Goal: Task Accomplishment & Management: Use online tool/utility

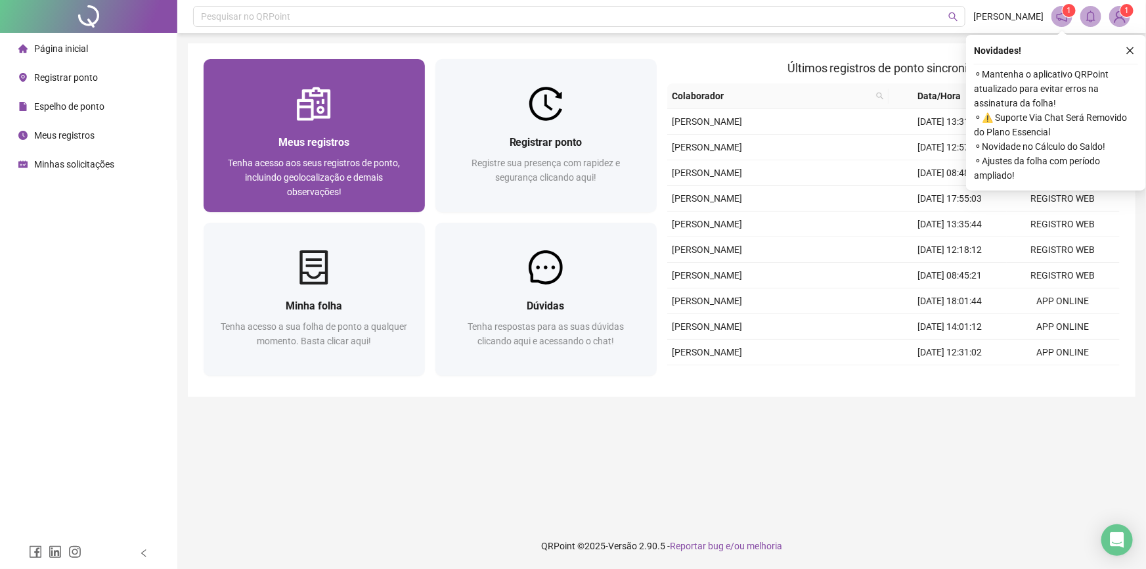
click at [261, 115] on div at bounding box center [314, 104] width 221 height 34
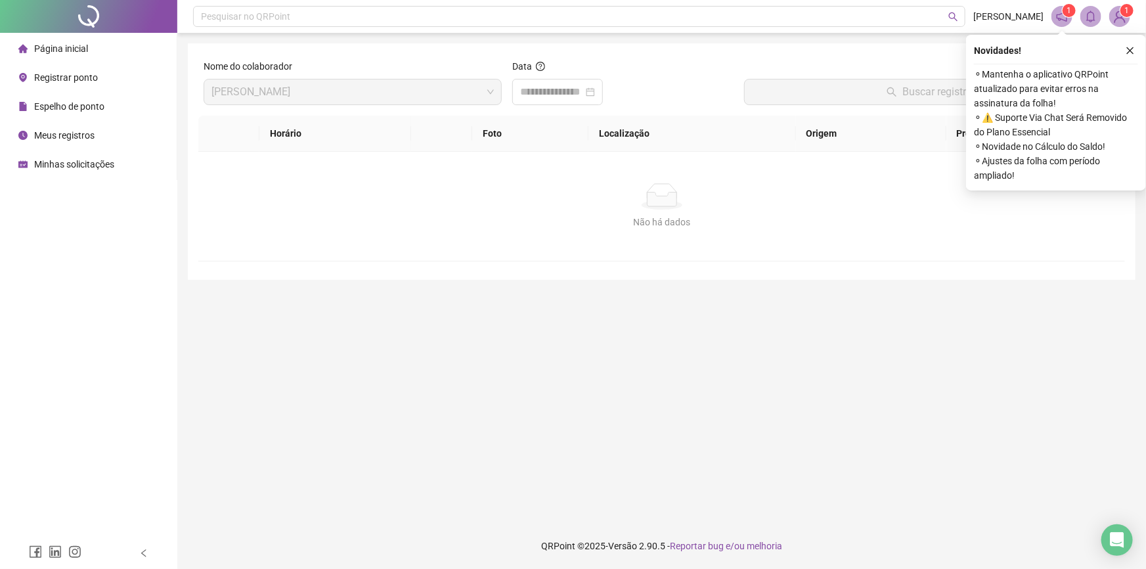
click at [66, 111] on span "Espelho de ponto" at bounding box center [69, 106] width 70 height 11
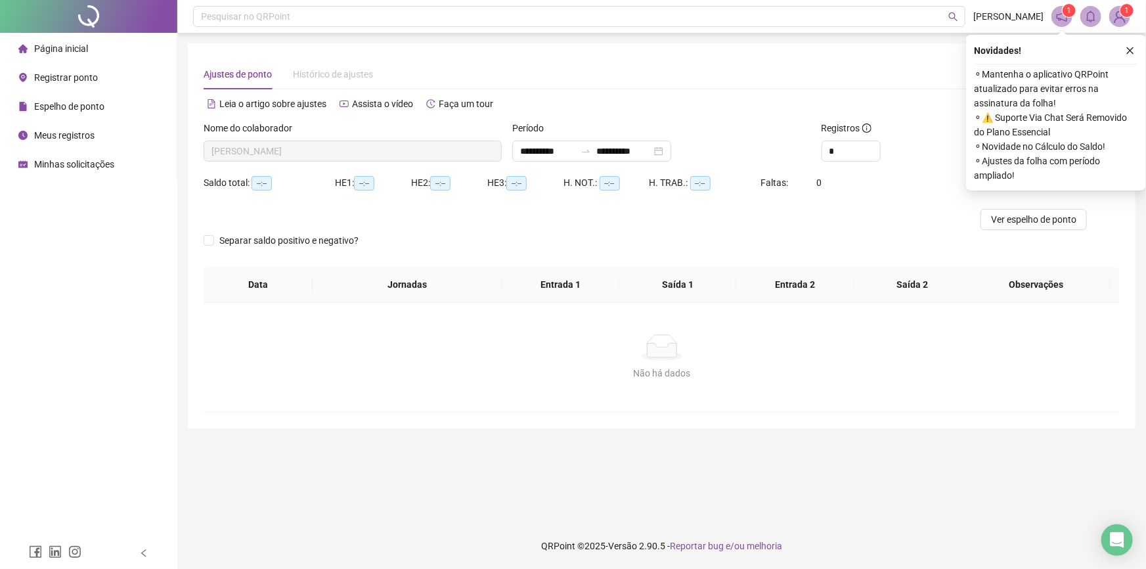
type input "**********"
click at [1131, 53] on icon "close" at bounding box center [1130, 50] width 9 height 9
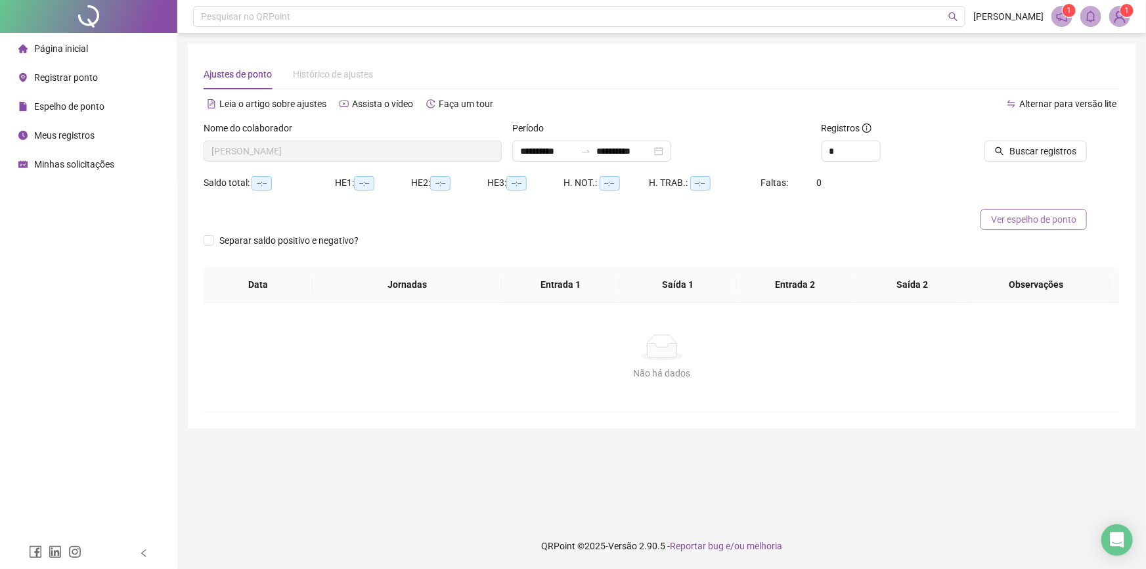
click at [1037, 221] on span "Ver espelho de ponto" at bounding box center [1033, 219] width 85 height 14
click at [1058, 20] on icon "notification" at bounding box center [1062, 17] width 12 height 12
